Goal: Transaction & Acquisition: Purchase product/service

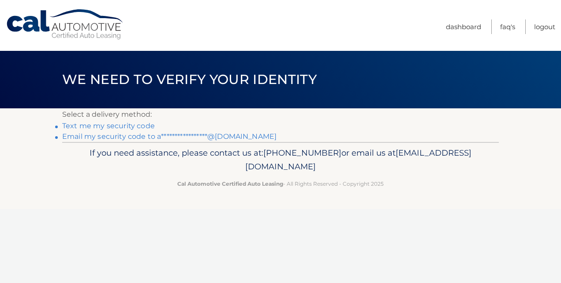
click at [244, 137] on link "**********" at bounding box center [169, 136] width 215 height 8
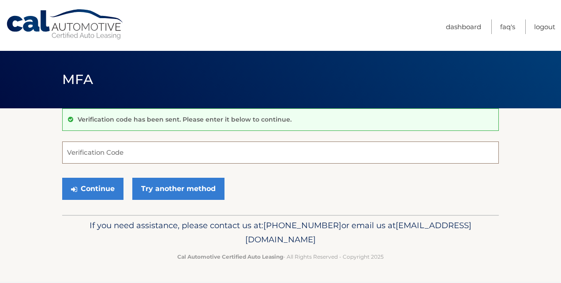
click at [285, 156] on input "Verification Code" at bounding box center [280, 152] width 437 height 22
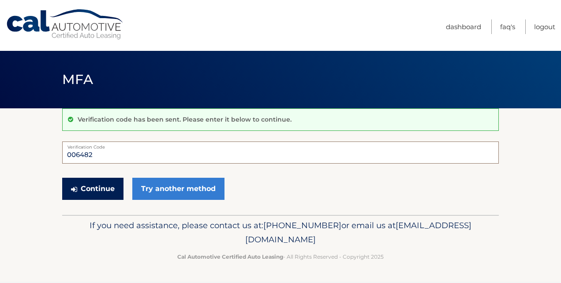
type input "006482"
click at [98, 183] on button "Continue" at bounding box center [92, 188] width 61 height 22
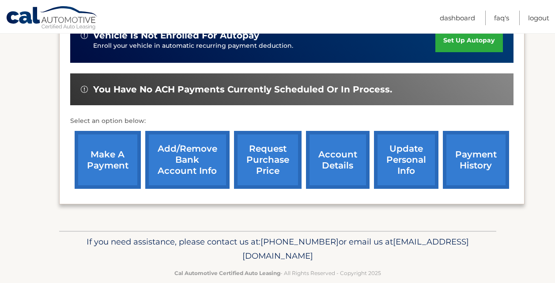
scroll to position [238, 0]
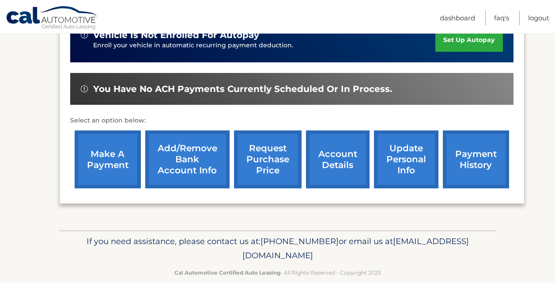
click at [97, 172] on link "make a payment" at bounding box center [108, 159] width 66 height 58
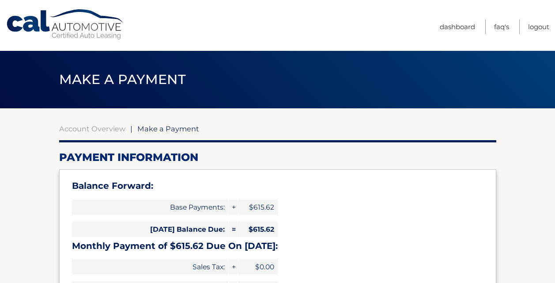
select select "YWU2MDQwYWUtYjE1My00MDViLWE5YzgtNDc0MzY3NzA3OTFj"
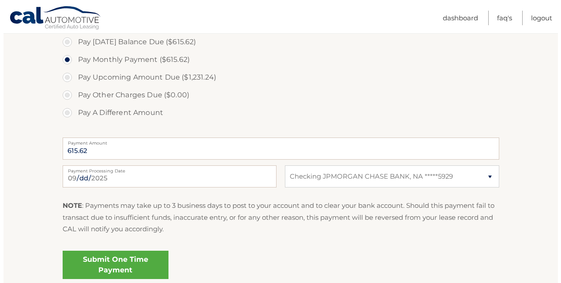
scroll to position [386, 0]
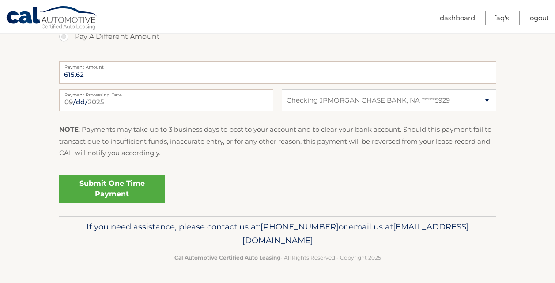
click at [100, 184] on link "Submit One Time Payment" at bounding box center [112, 188] width 106 height 28
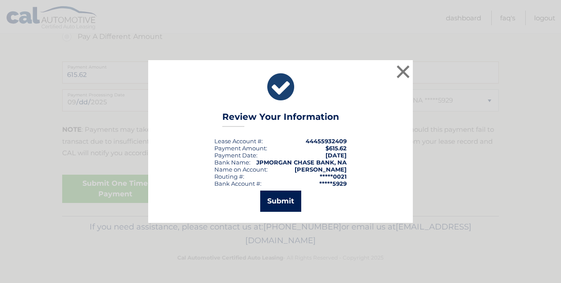
click at [274, 203] on button "Submit" at bounding box center [280, 200] width 41 height 21
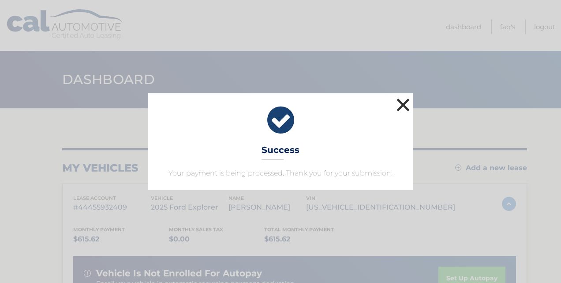
click at [401, 100] on button "×" at bounding box center [404, 105] width 18 height 18
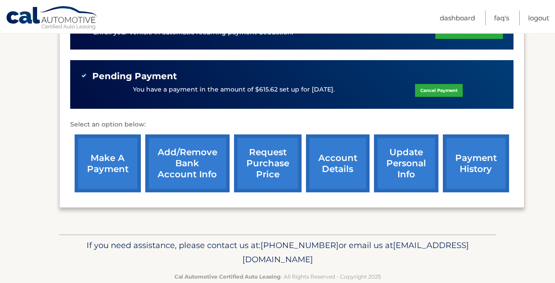
scroll to position [269, 0]
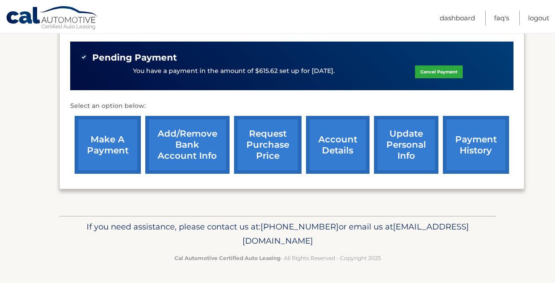
click at [343, 138] on link "account details" at bounding box center [338, 145] width 64 height 58
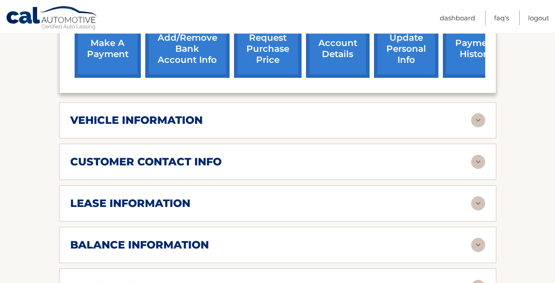
scroll to position [377, 0]
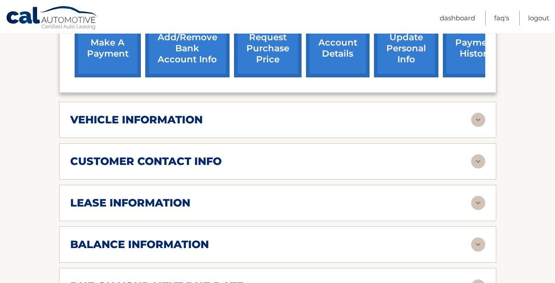
click at [343, 124] on div "vehicle information" at bounding box center [270, 119] width 401 height 13
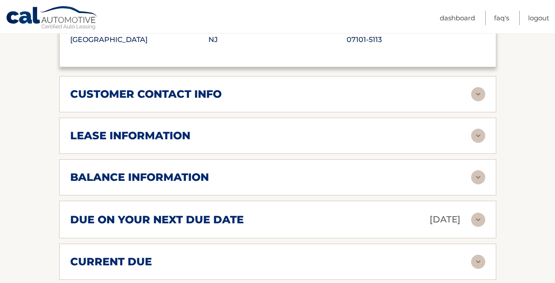
scroll to position [657, 0]
click at [341, 136] on div "lease information" at bounding box center [270, 134] width 401 height 13
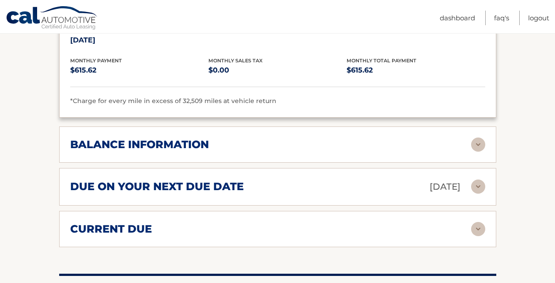
scroll to position [856, 0]
click at [339, 144] on div "balance information" at bounding box center [270, 143] width 401 height 13
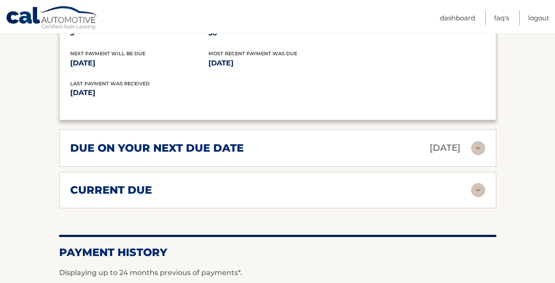
scroll to position [1001, 0]
click at [340, 145] on div "due on your next due date Oct 07, 2025" at bounding box center [270, 146] width 401 height 15
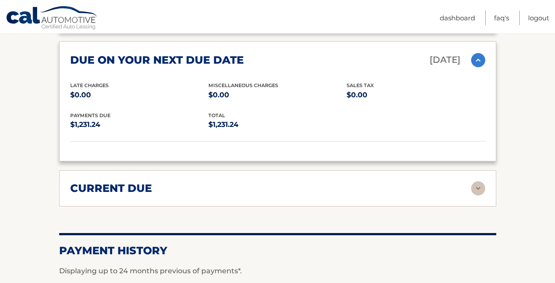
scroll to position [1091, 0]
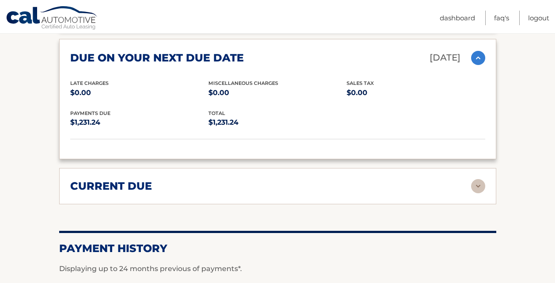
click at [335, 183] on div "current due" at bounding box center [270, 185] width 401 height 13
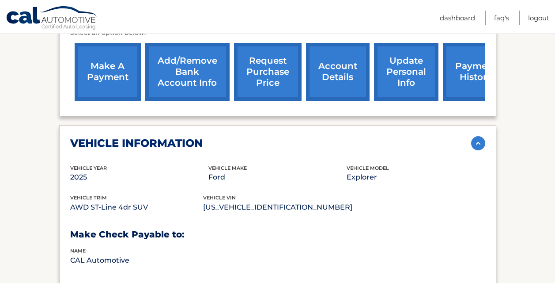
scroll to position [352, 0]
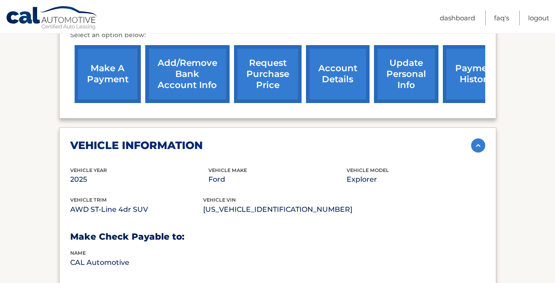
click at [450, 89] on link "payment history" at bounding box center [476, 74] width 66 height 58
